Goal: Transaction & Acquisition: Purchase product/service

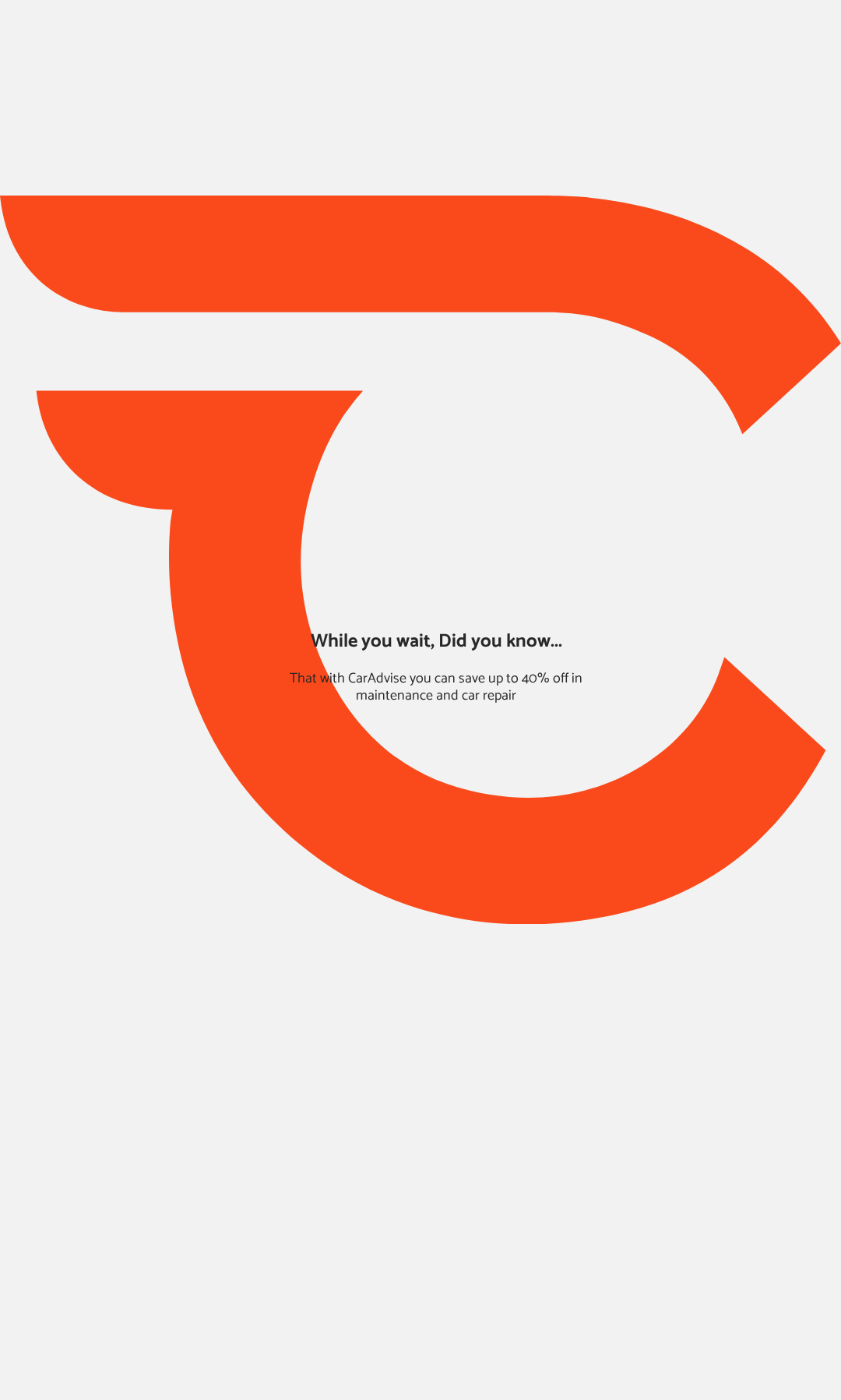
type input "*****"
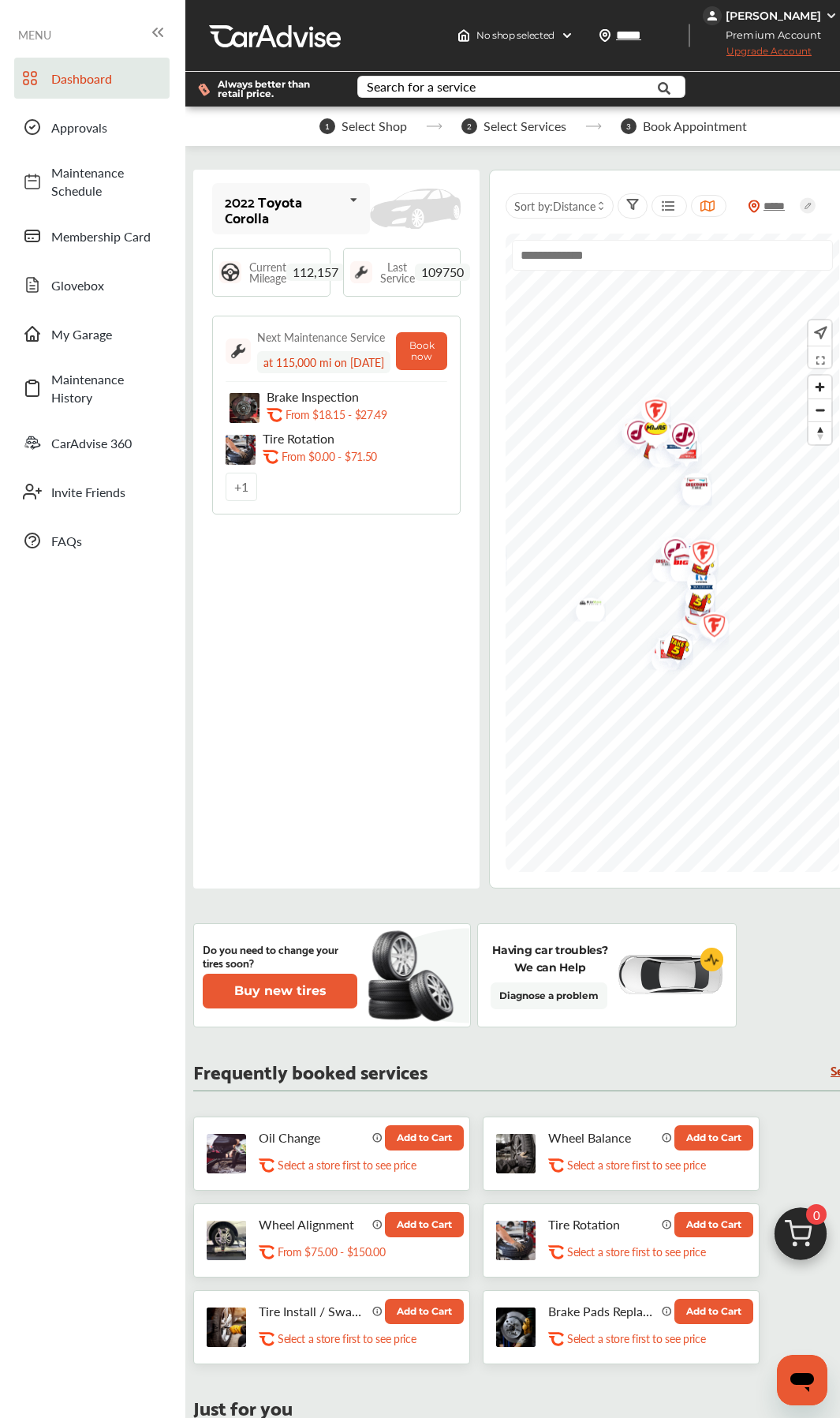
click at [419, 668] on button "Add to Cart" at bounding box center [423, 1138] width 79 height 25
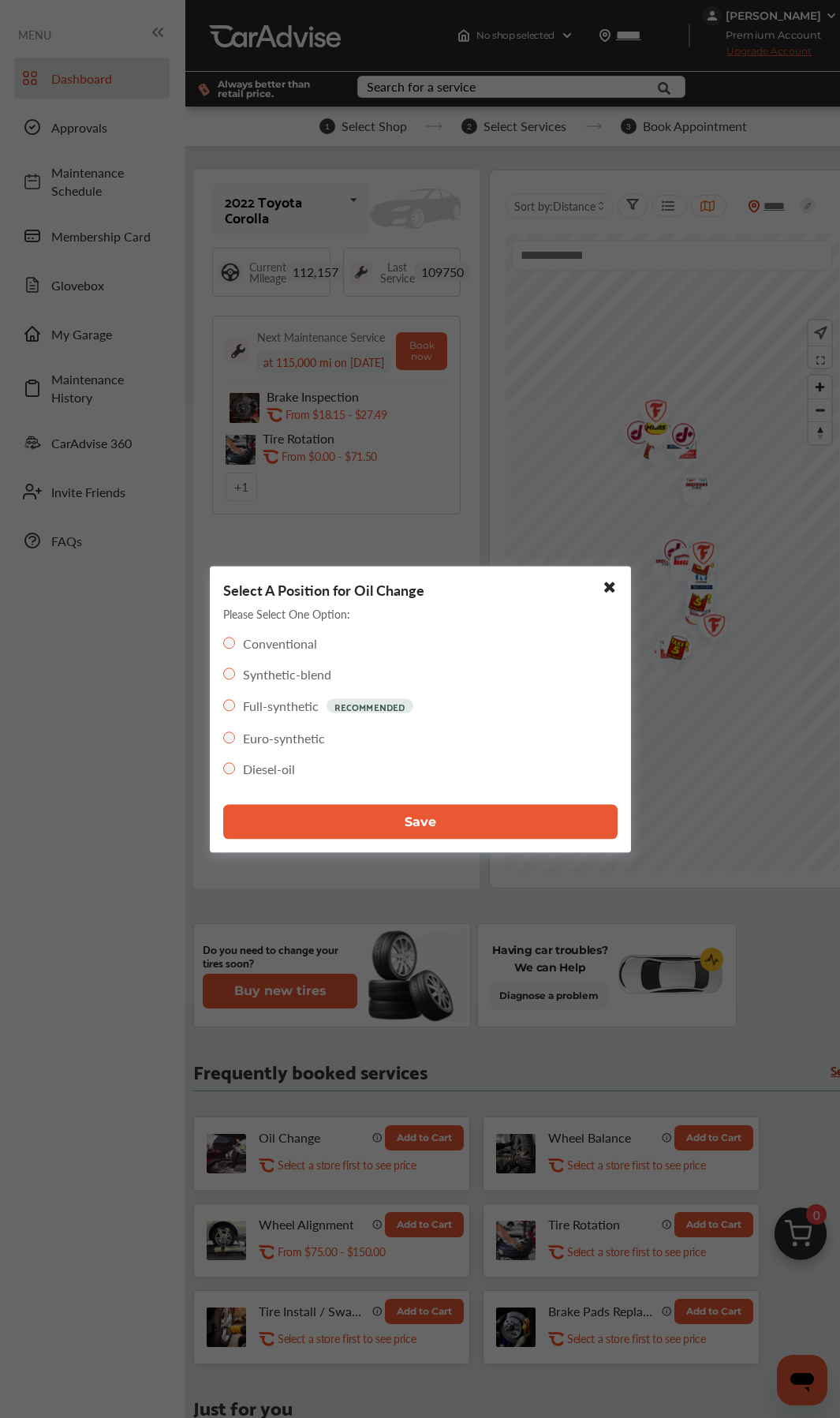
click at [290, 668] on label "Full-synthetic" at bounding box center [280, 706] width 76 height 18
click at [369, 668] on button "Save" at bounding box center [420, 821] width 395 height 35
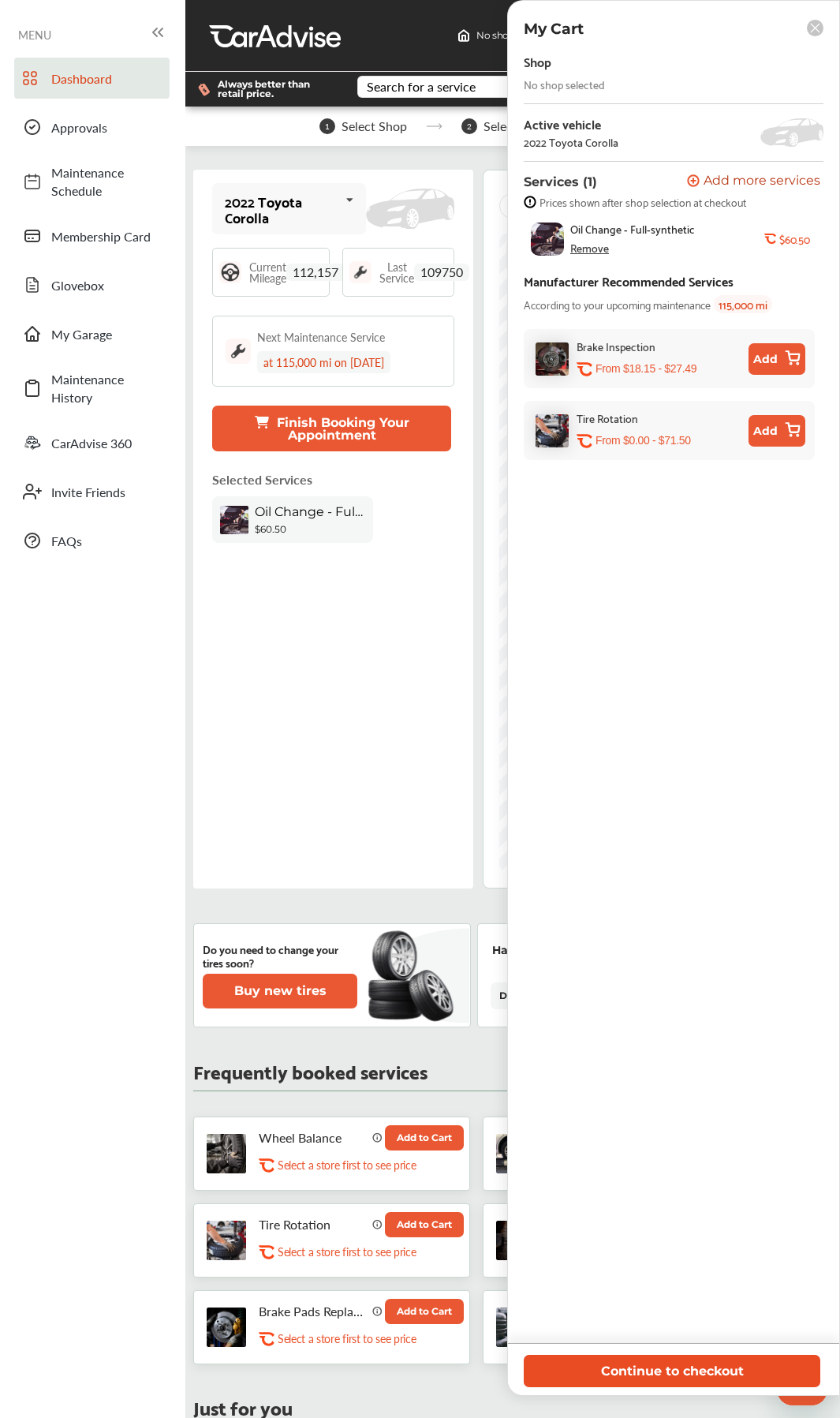
click at [668, 668] on button "Continue to checkout" at bounding box center [672, 1371] width 296 height 33
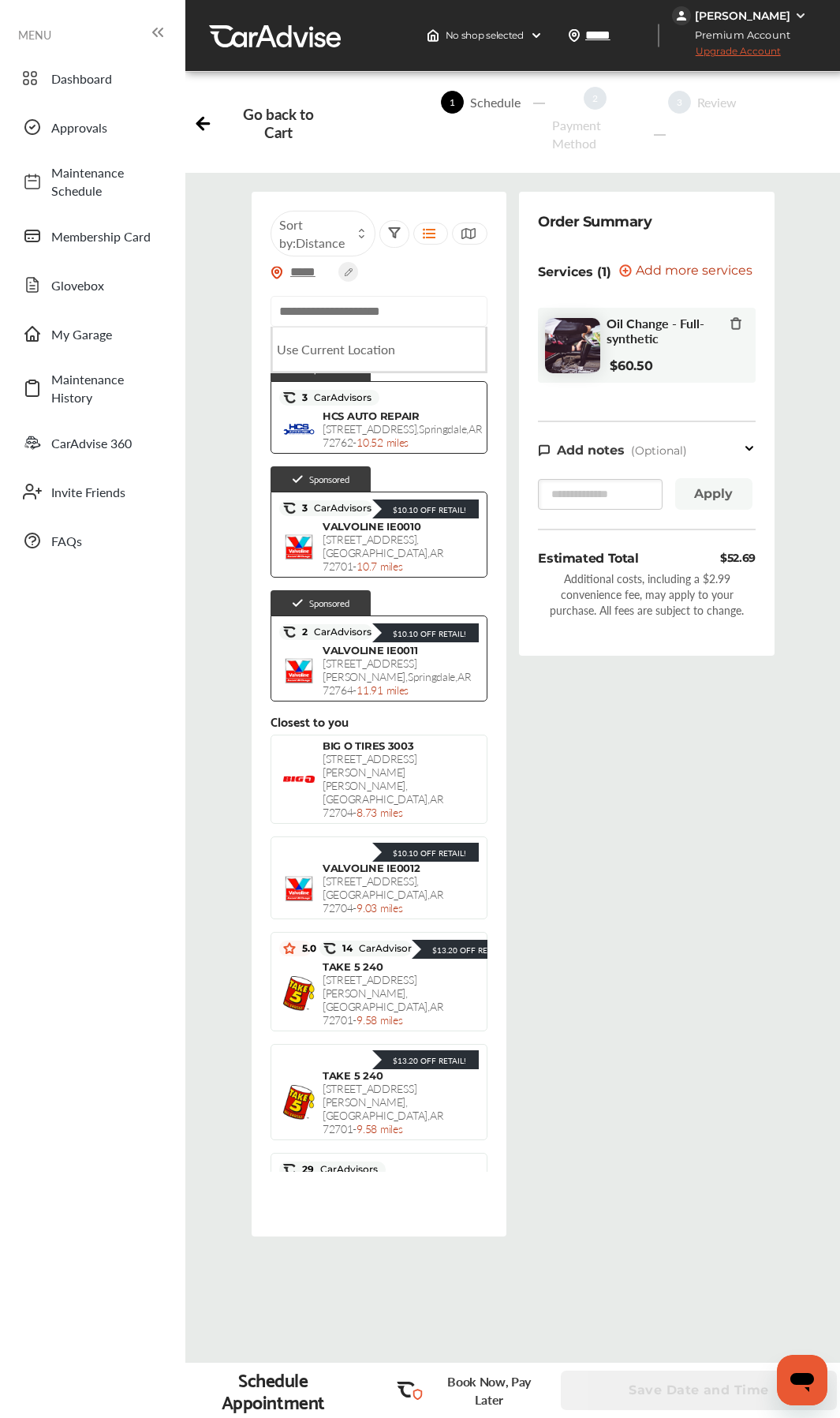
paste input "**********"
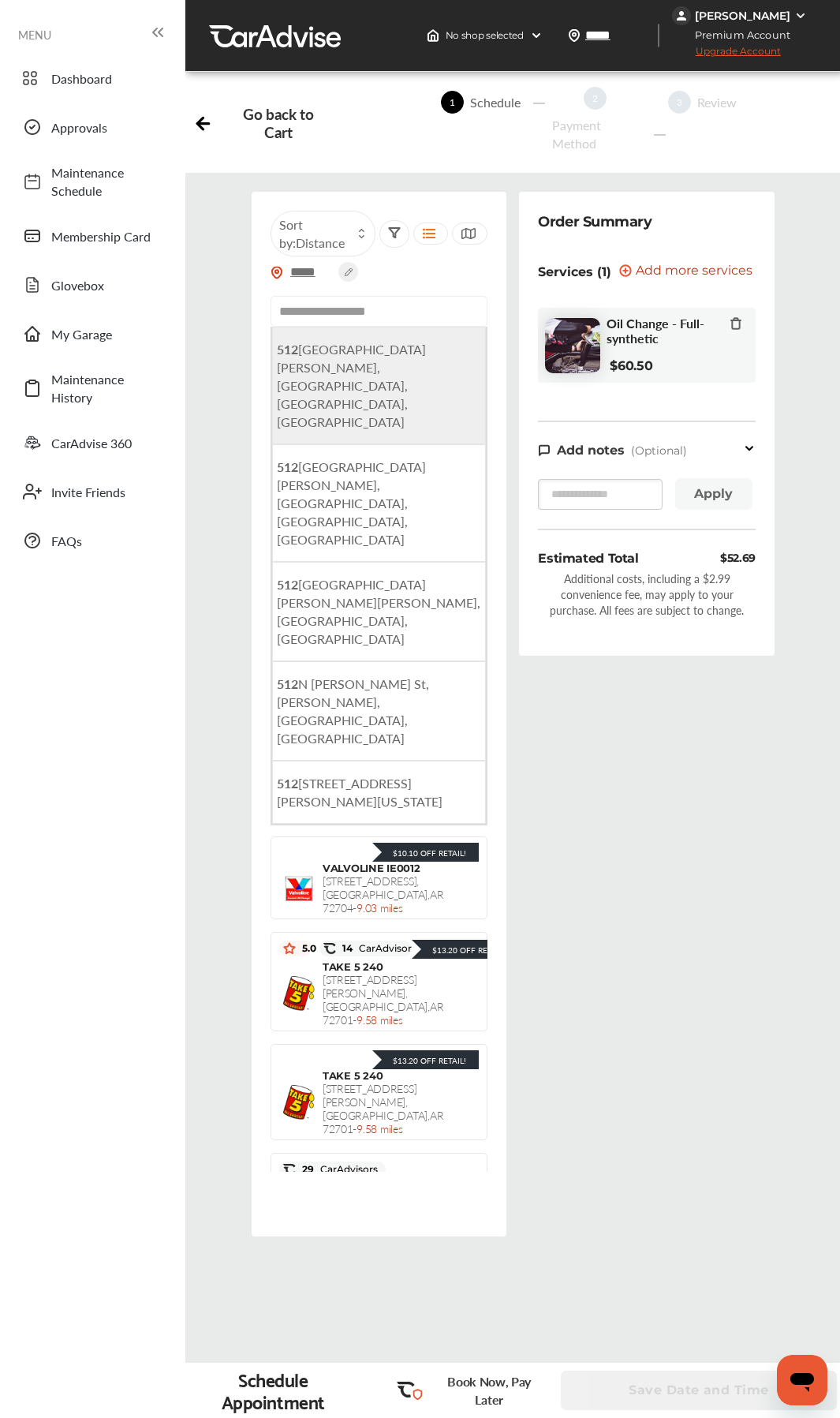
click at [420, 364] on li "[STREET_ADDRESS][PERSON_NAME]" at bounding box center [380, 386] width 215 height 117
type input "**********"
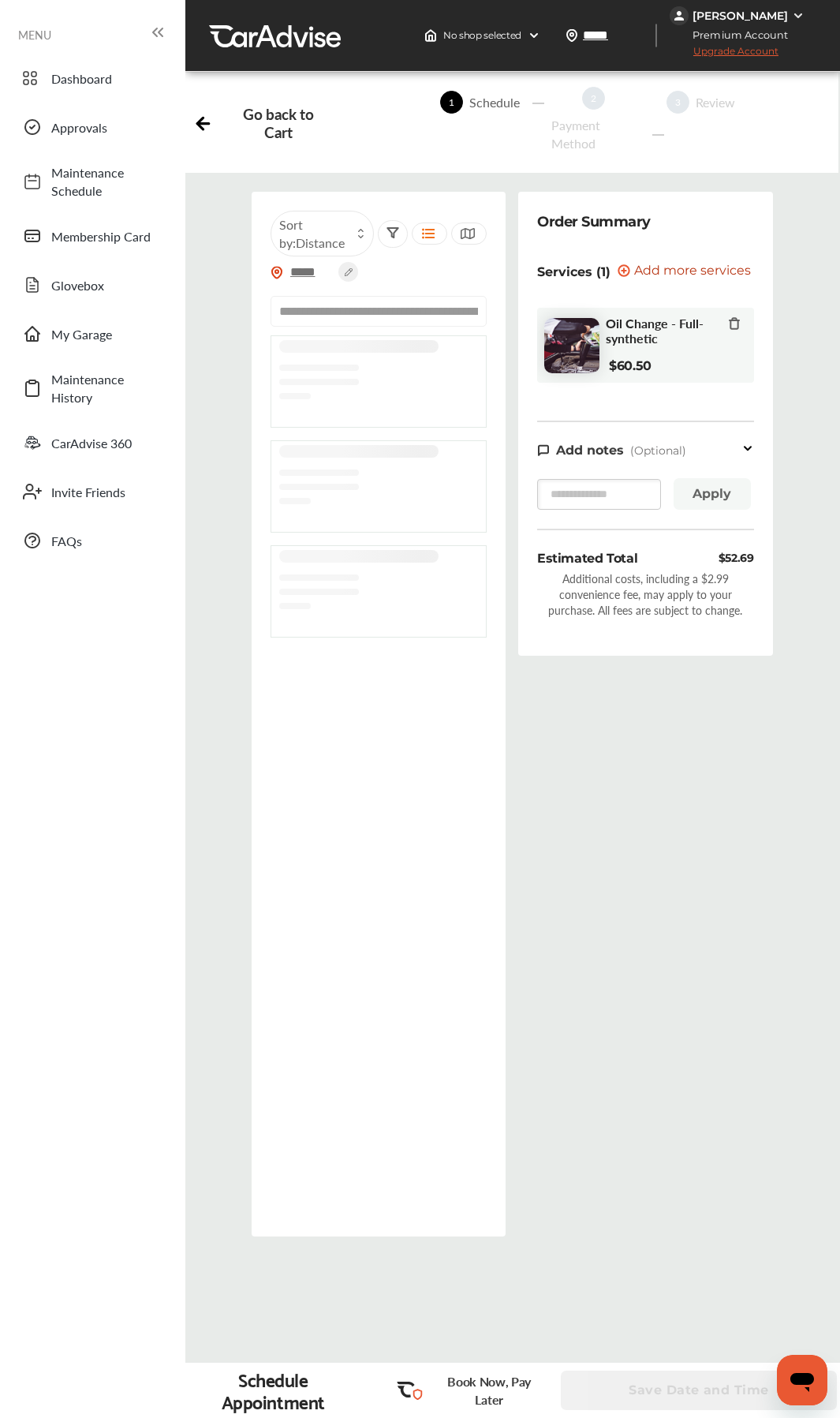
click at [578, 668] on div "Order Summary Services (1) Add a service Add more services Oil Change - Full-sy…" at bounding box center [645, 727] width 267 height 1070
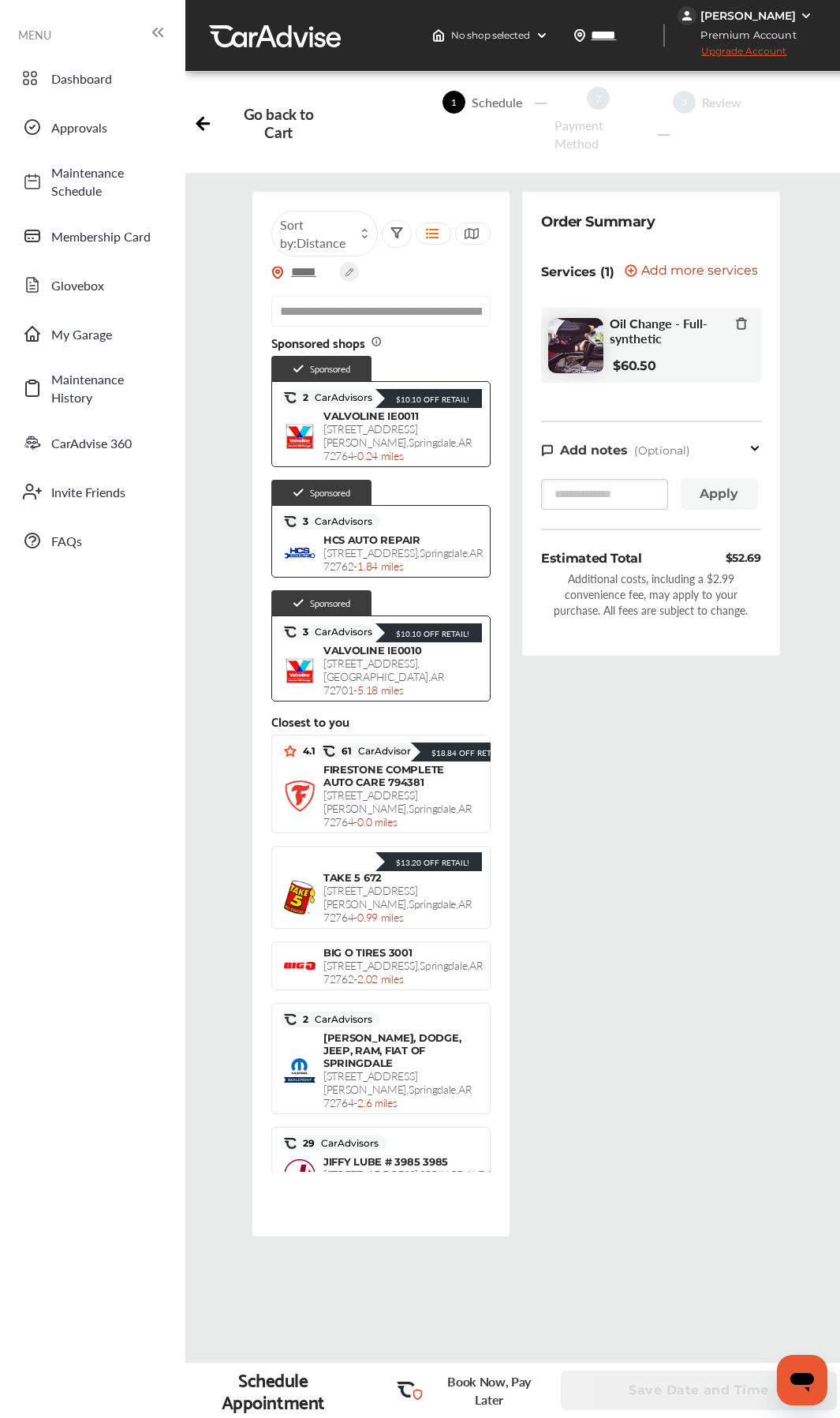
click at [572, 668] on div "Order Summary Services (1) Add a service Add more services Oil Change - Full-sy…" at bounding box center [650, 727] width 269 height 1070
click at [425, 668] on div "FIRESTONE COMPLETE AUTO CARE 794381 [STREET_ADDRESS][PERSON_NAME] - 0.0 miles $…" at bounding box center [382, 797] width 201 height 66
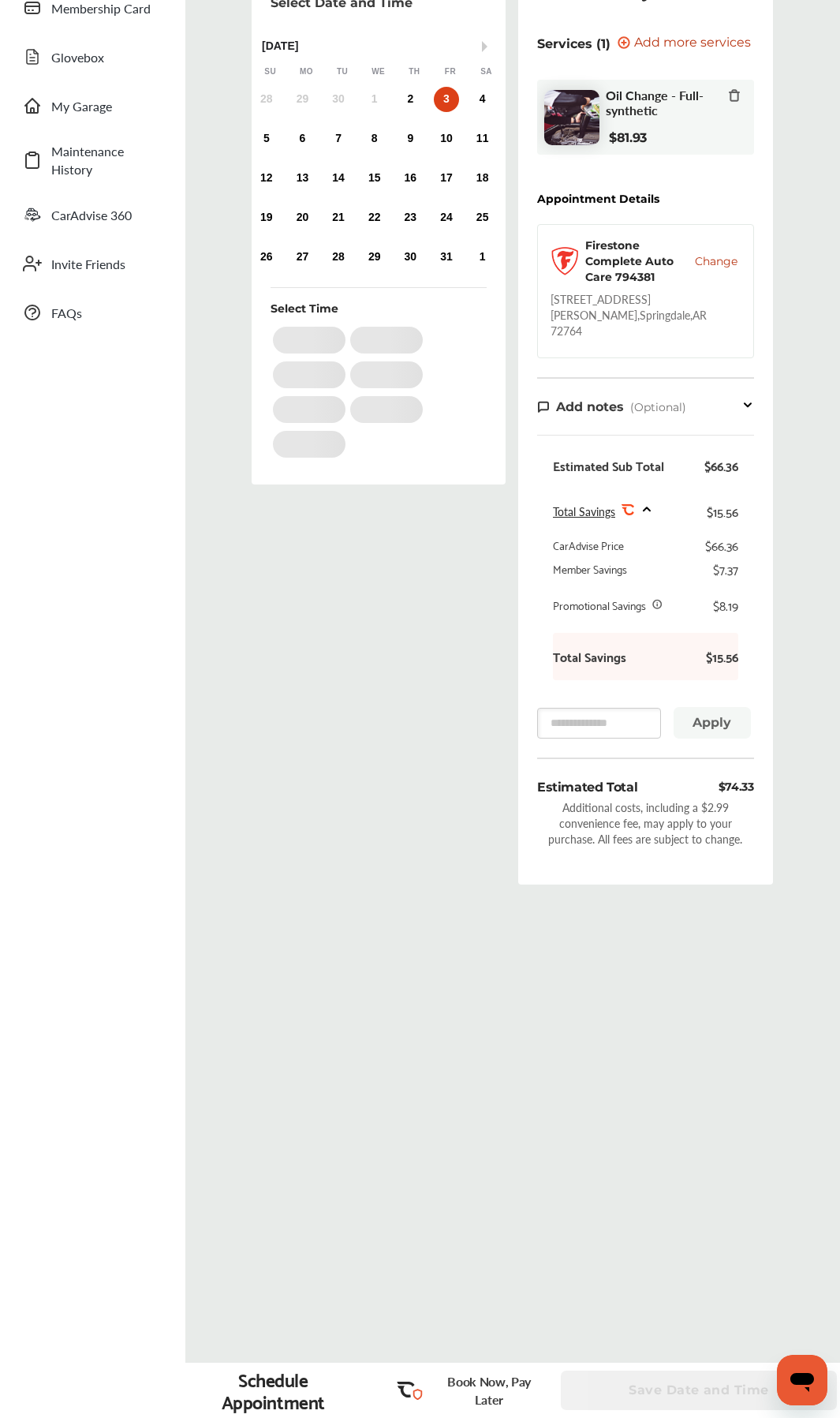
scroll to position [239, 0]
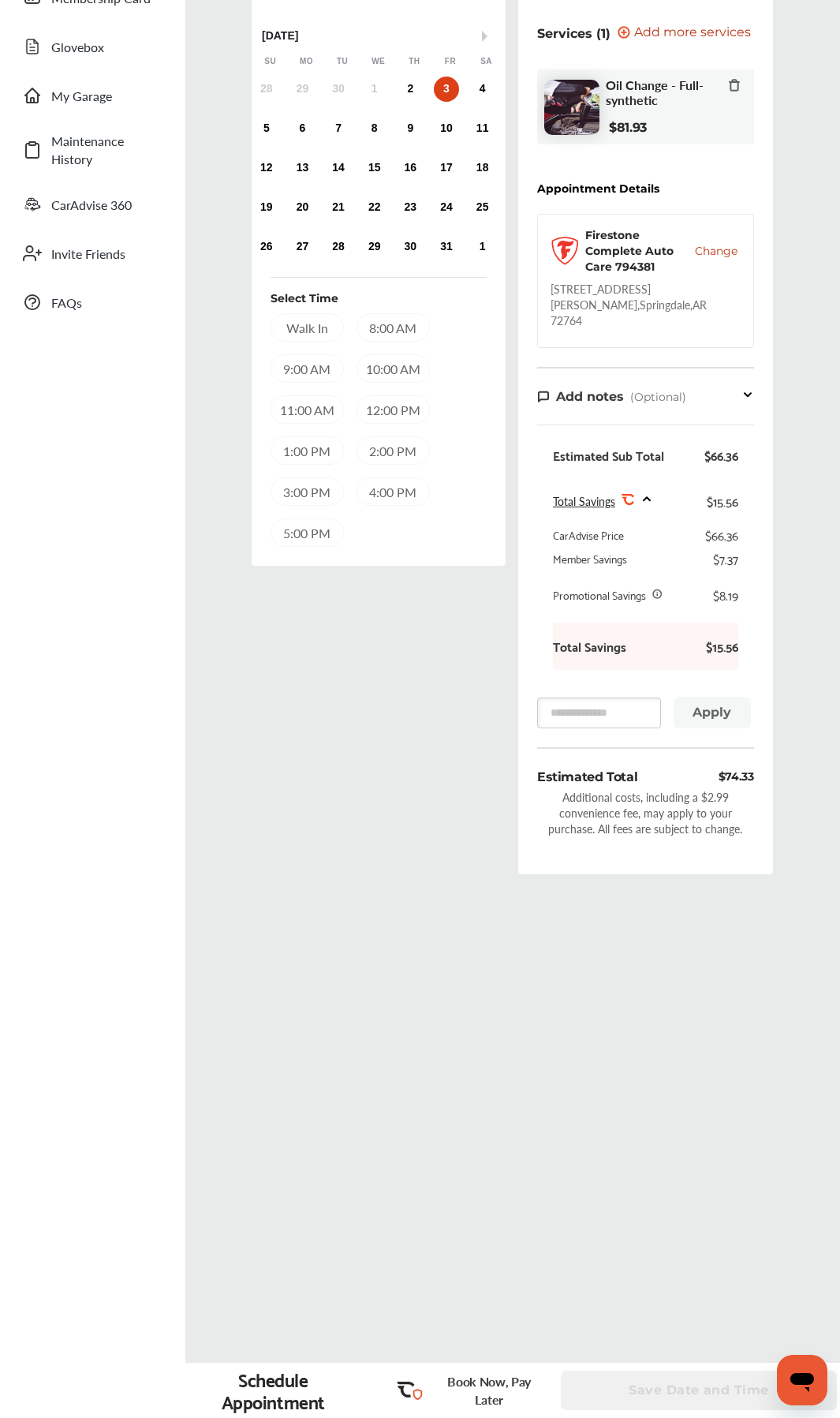
click at [681, 30] on span "Add more services" at bounding box center [692, 33] width 116 height 15
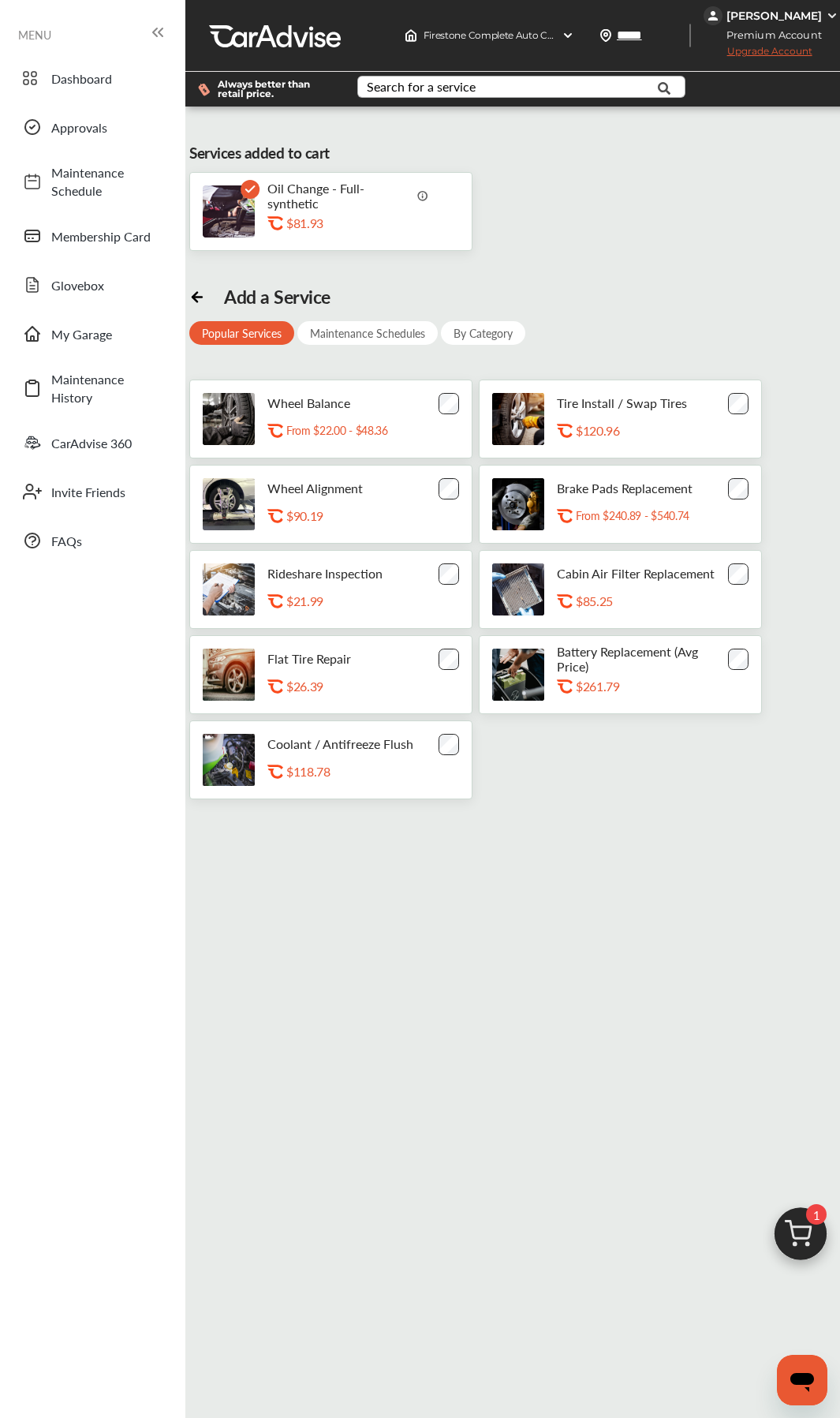
click at [472, 81] on div "Search for a service" at bounding box center [421, 87] width 109 height 13
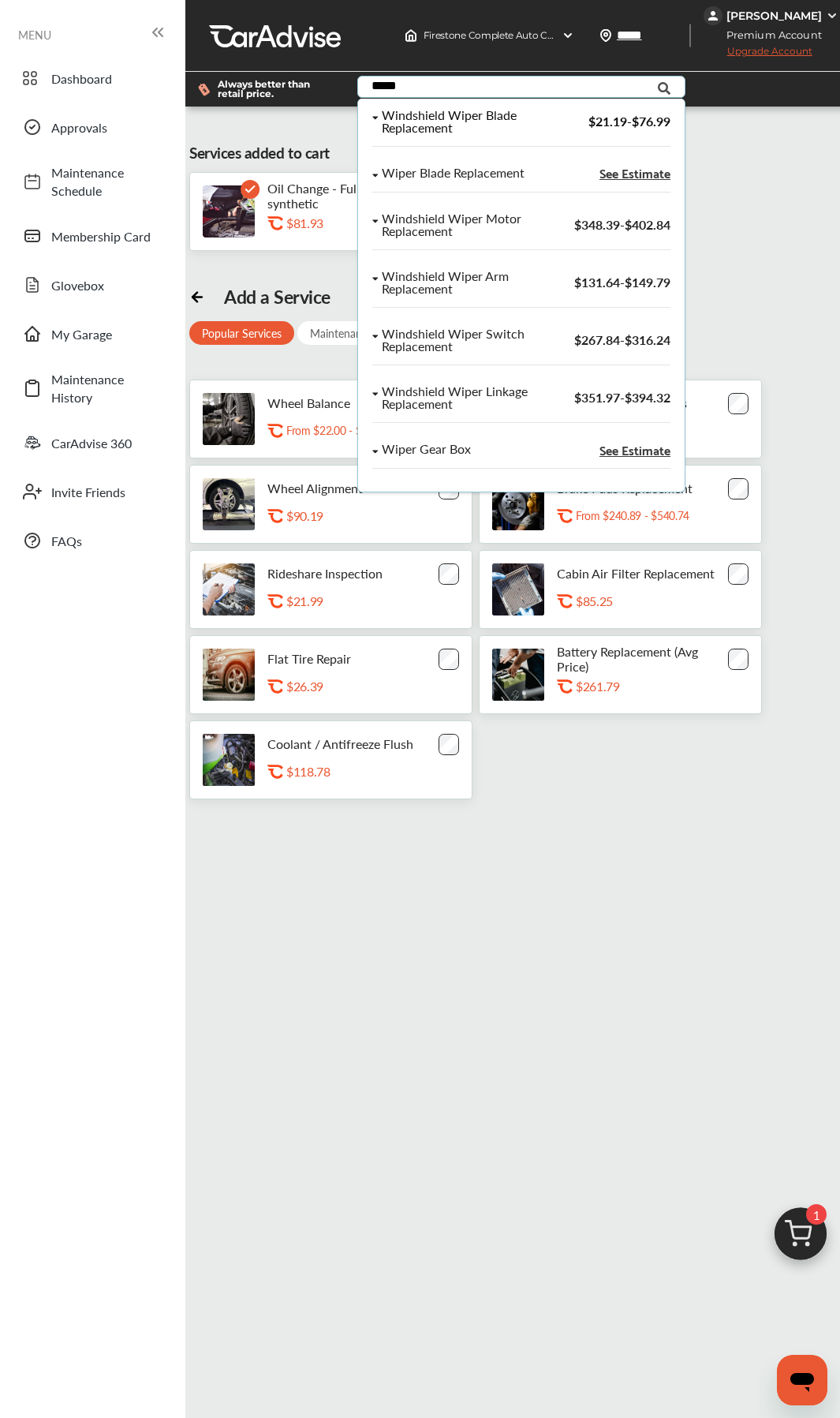
type input "*****"
click at [480, 120] on div "Windshield Wiper Blade Replacement" at bounding box center [466, 121] width 170 height 25
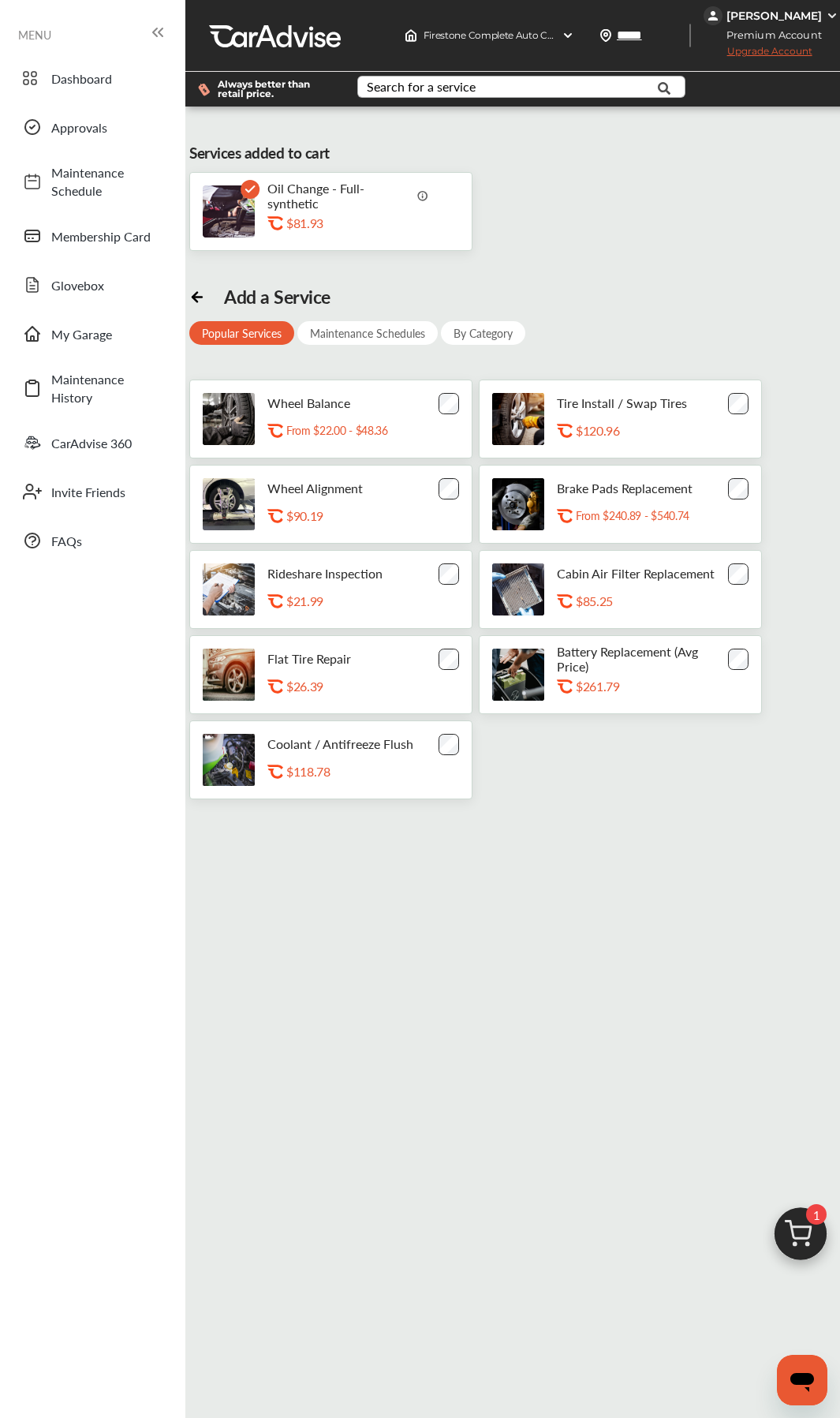
click at [800, 668] on img at bounding box center [801, 1238] width 76 height 76
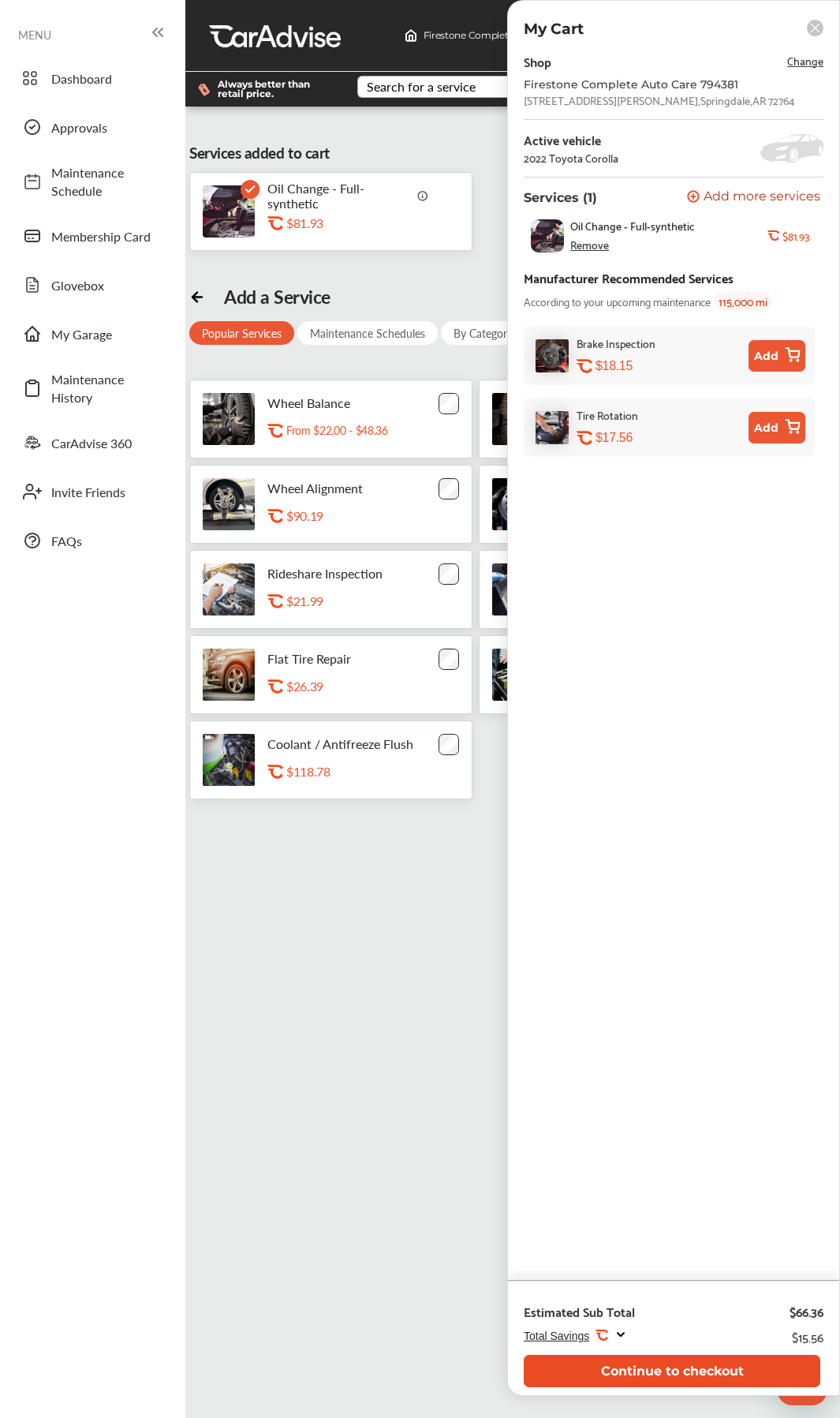
click at [687, 668] on button "Continue to checkout" at bounding box center [672, 1371] width 296 height 33
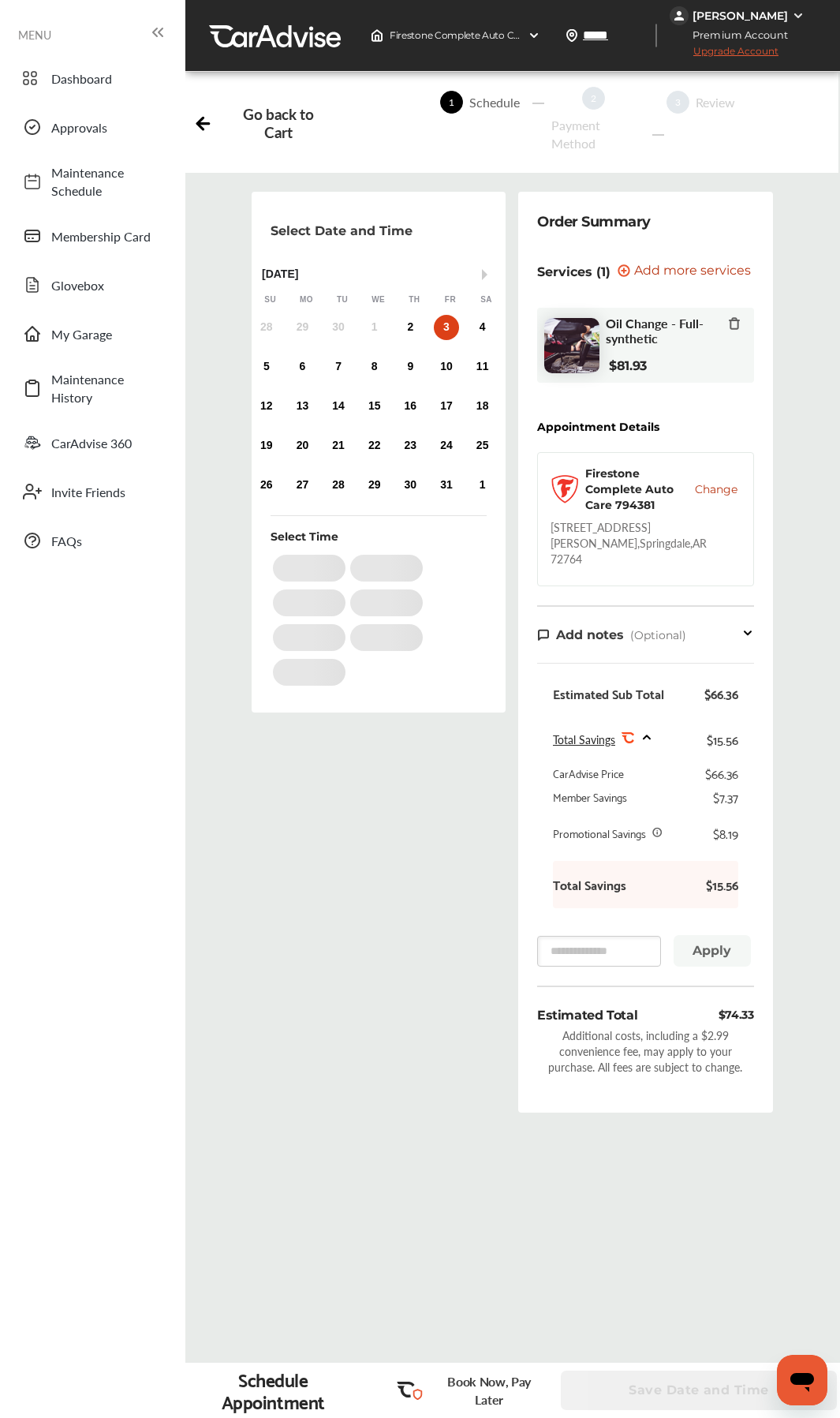
click at [446, 325] on div "3" at bounding box center [446, 327] width 25 height 25
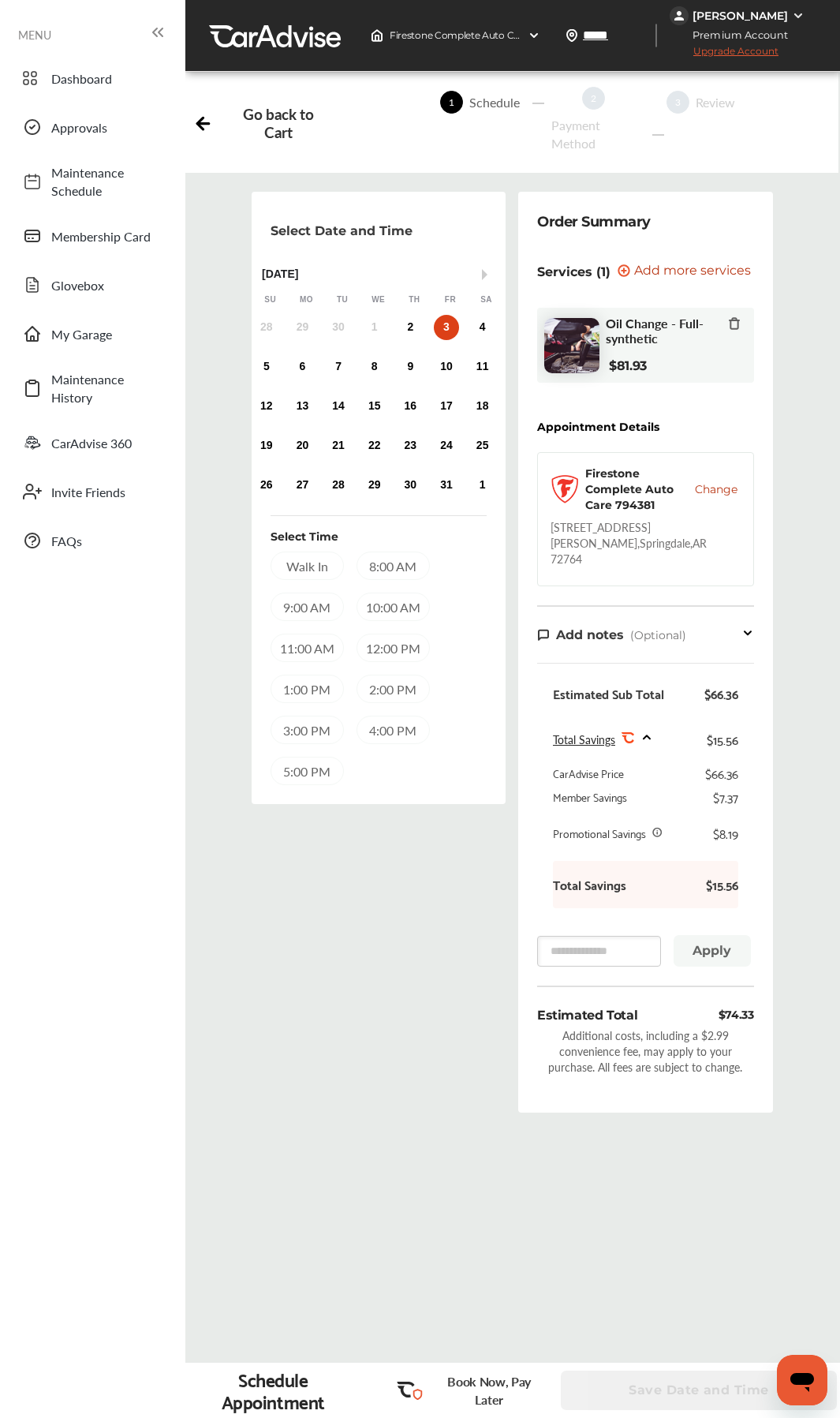
click at [310, 644] on div "11:00 AM" at bounding box center [307, 647] width 74 height 29
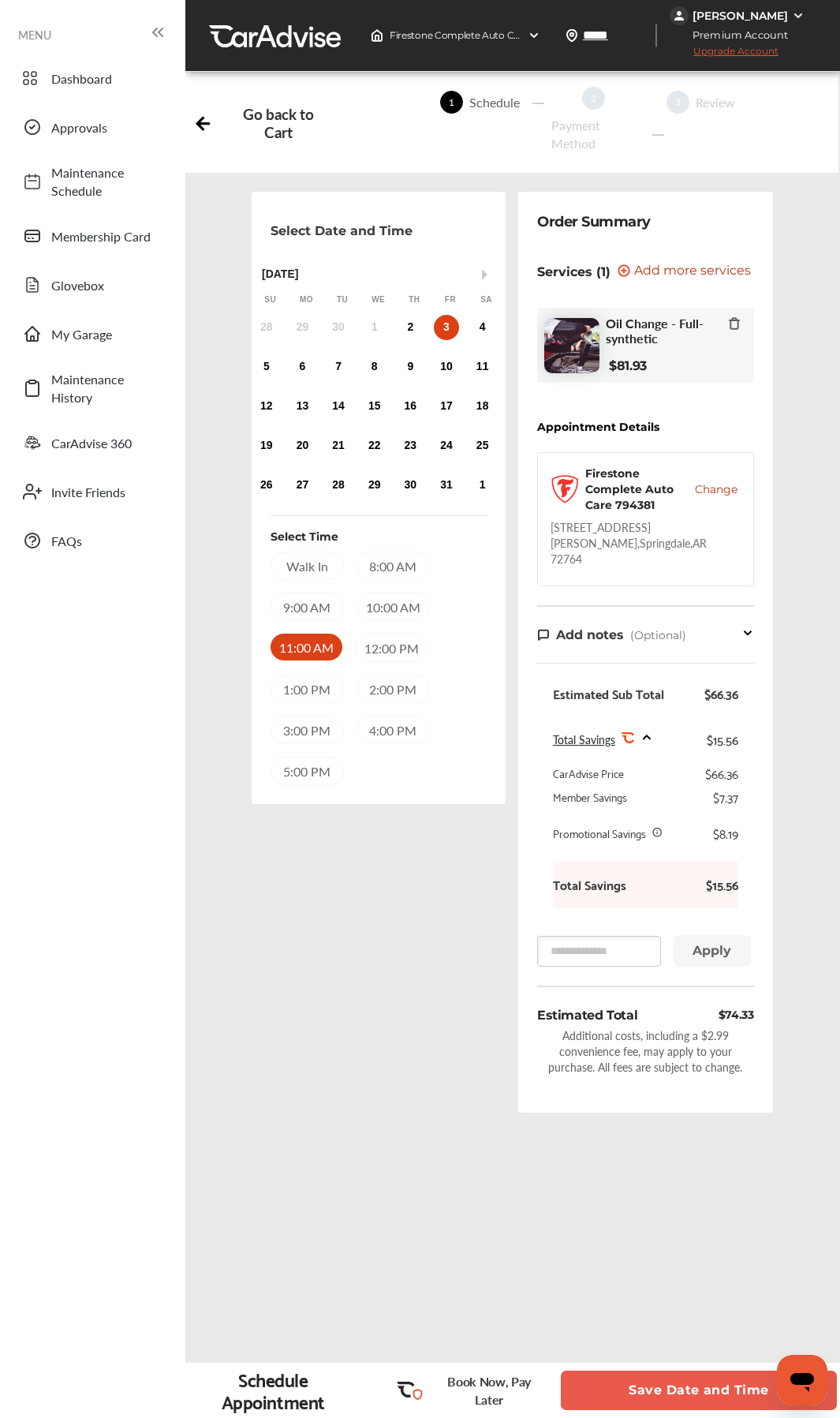
click at [672, 668] on button "Save Date and Time" at bounding box center [699, 1391] width 276 height 40
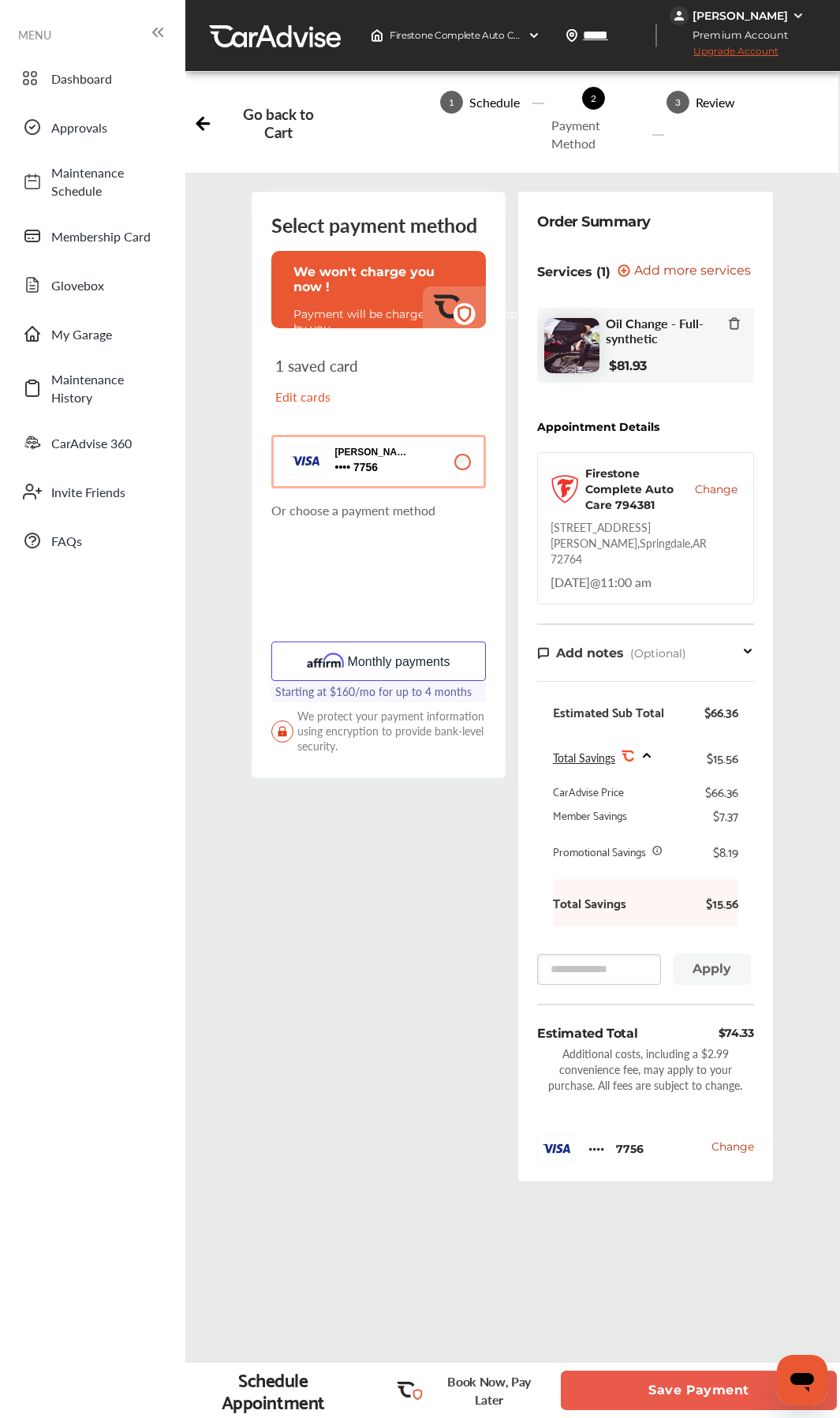
click at [667, 668] on button "Save Payment" at bounding box center [699, 1391] width 276 height 40
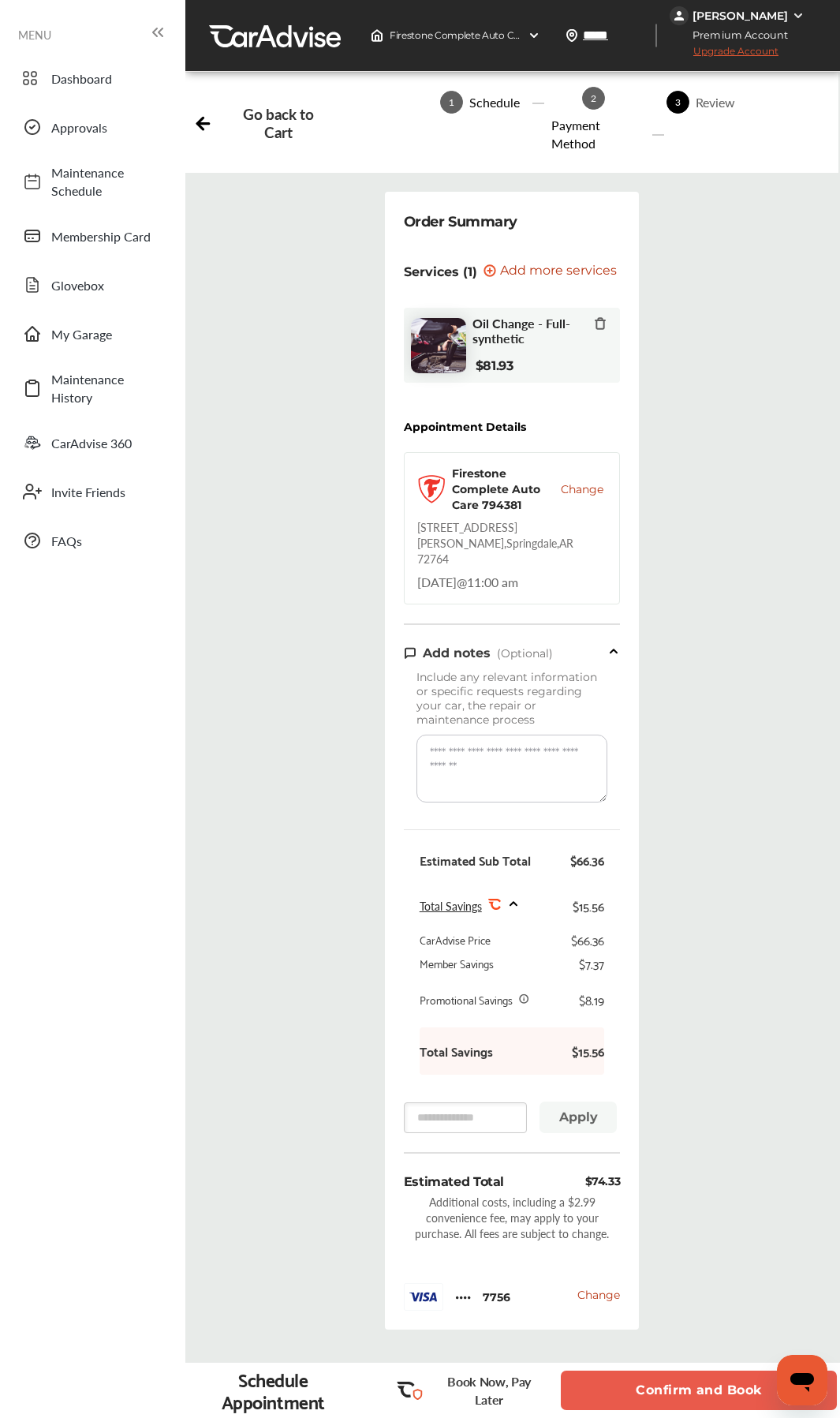
click at [667, 668] on button "Confirm and Book" at bounding box center [699, 1391] width 276 height 40
